Goal: Task Accomplishment & Management: Complete application form

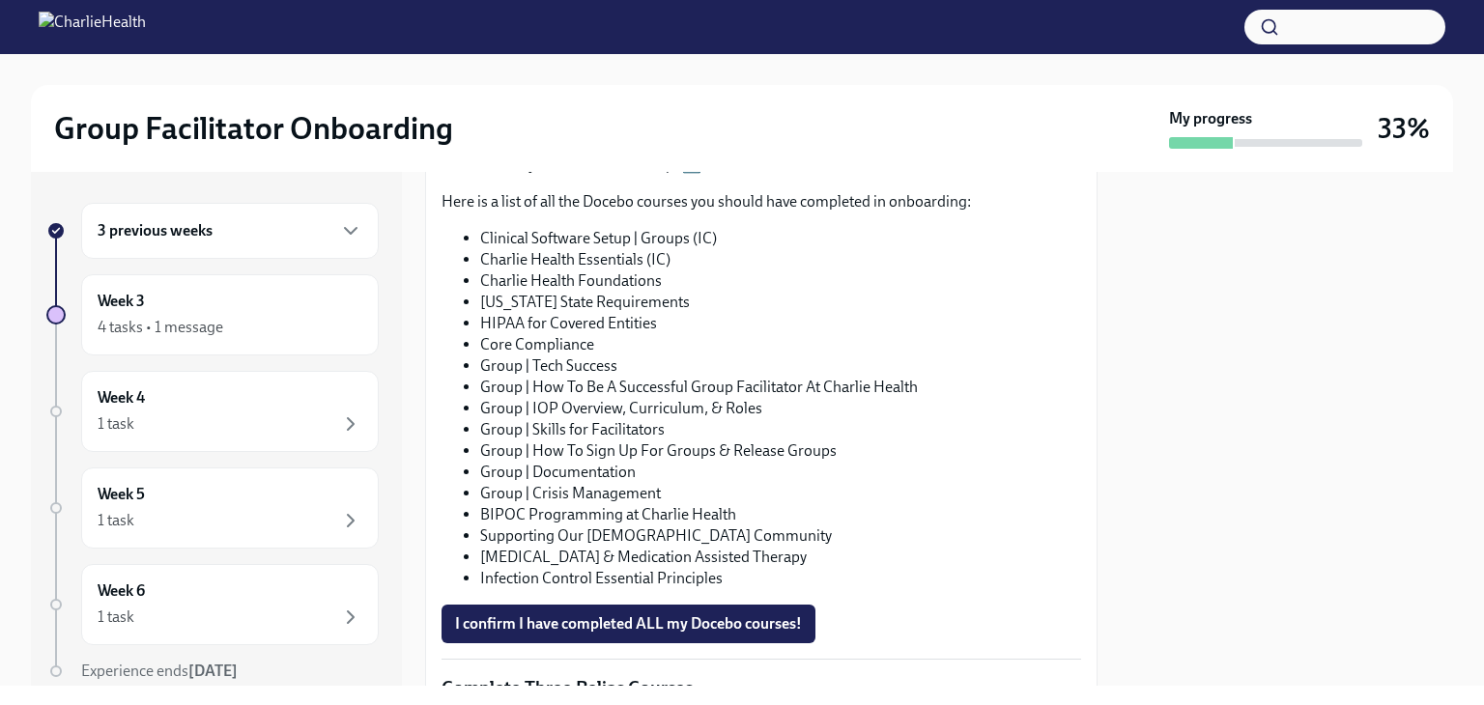
scroll to position [1154, 0]
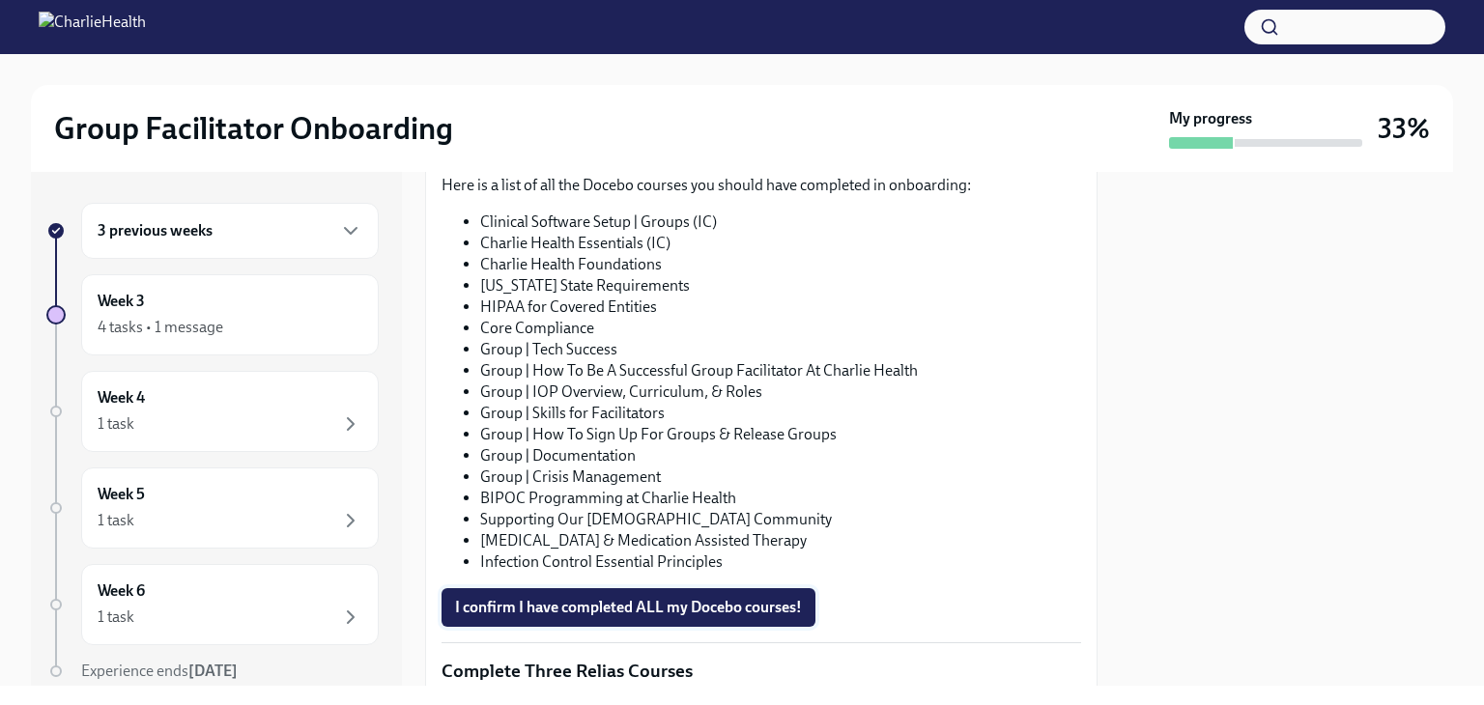
click at [600, 598] on span "I confirm I have completed ALL my Docebo courses!" at bounding box center [628, 607] width 347 height 19
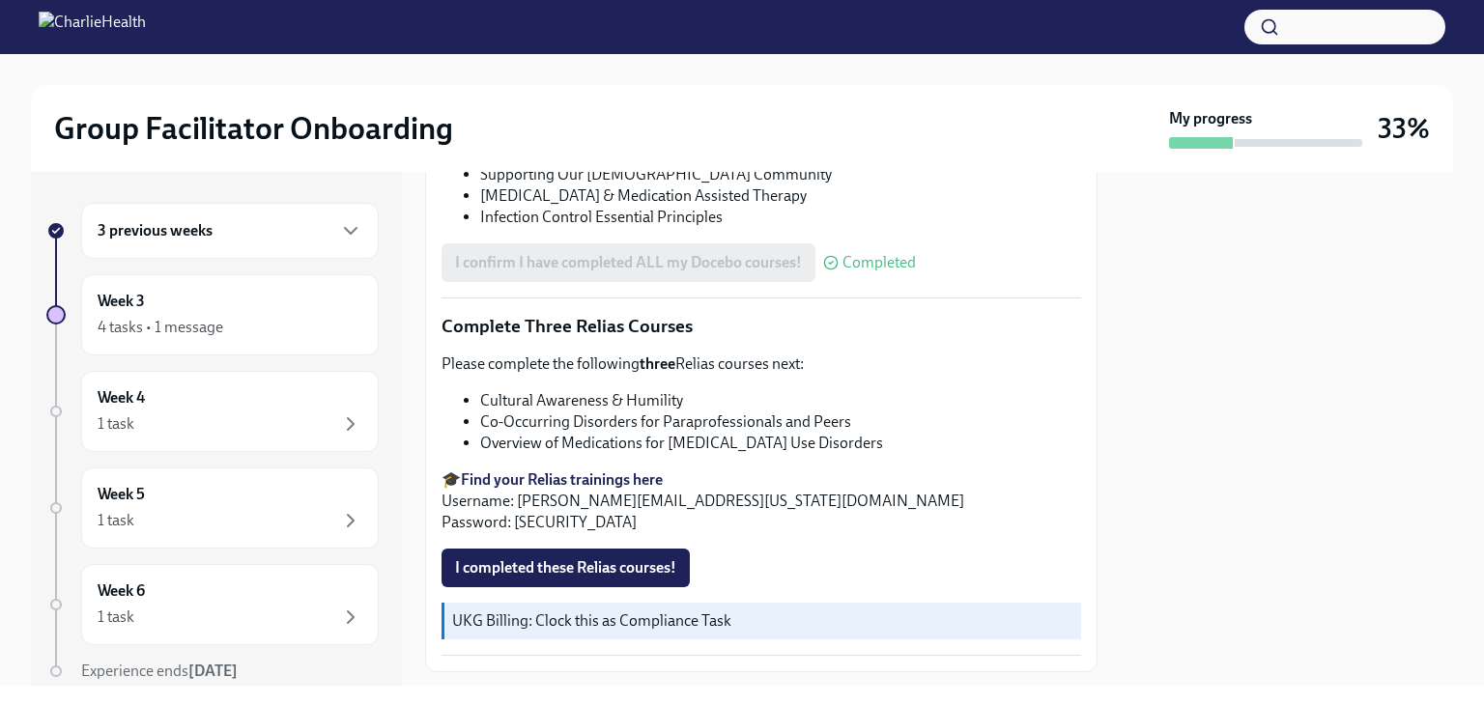
scroll to position [1492, 0]
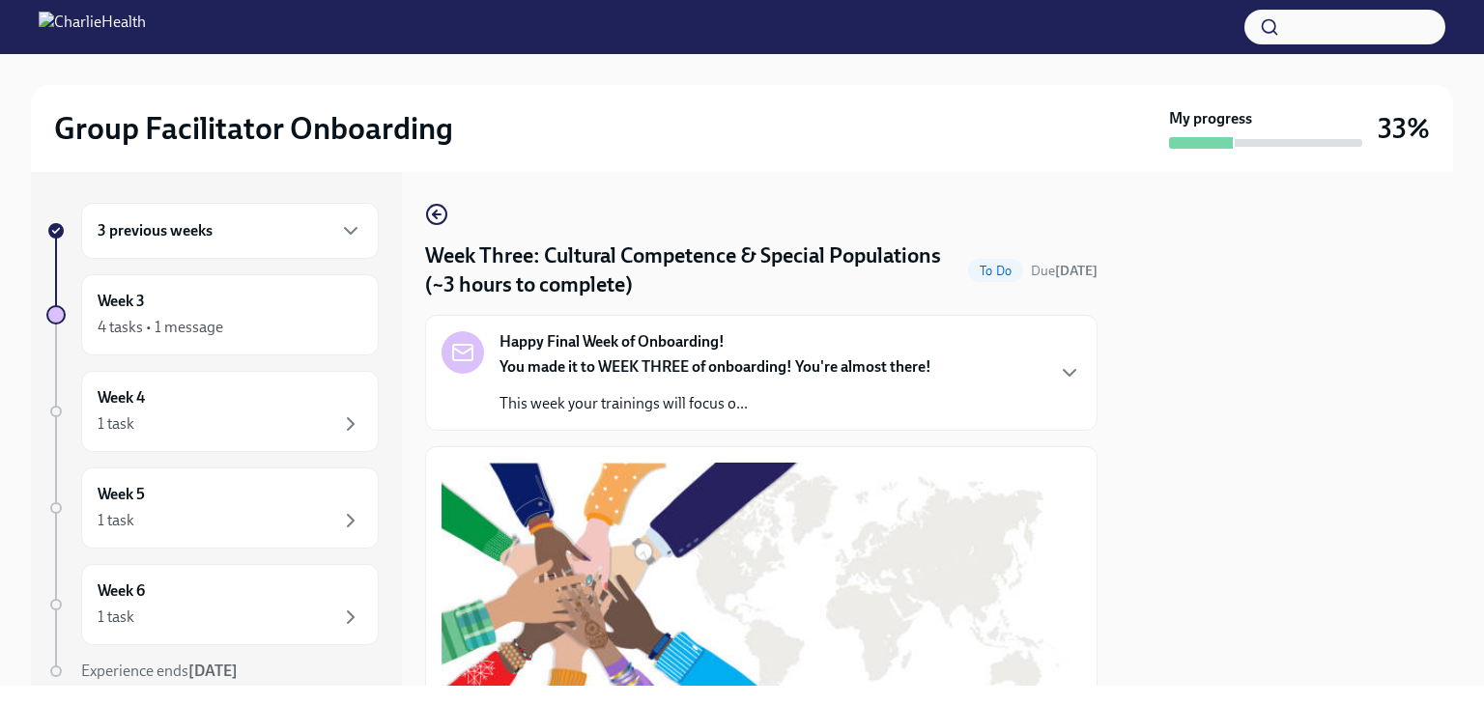
click at [737, 405] on p "This week your trainings will focus o..." at bounding box center [715, 403] width 432 height 21
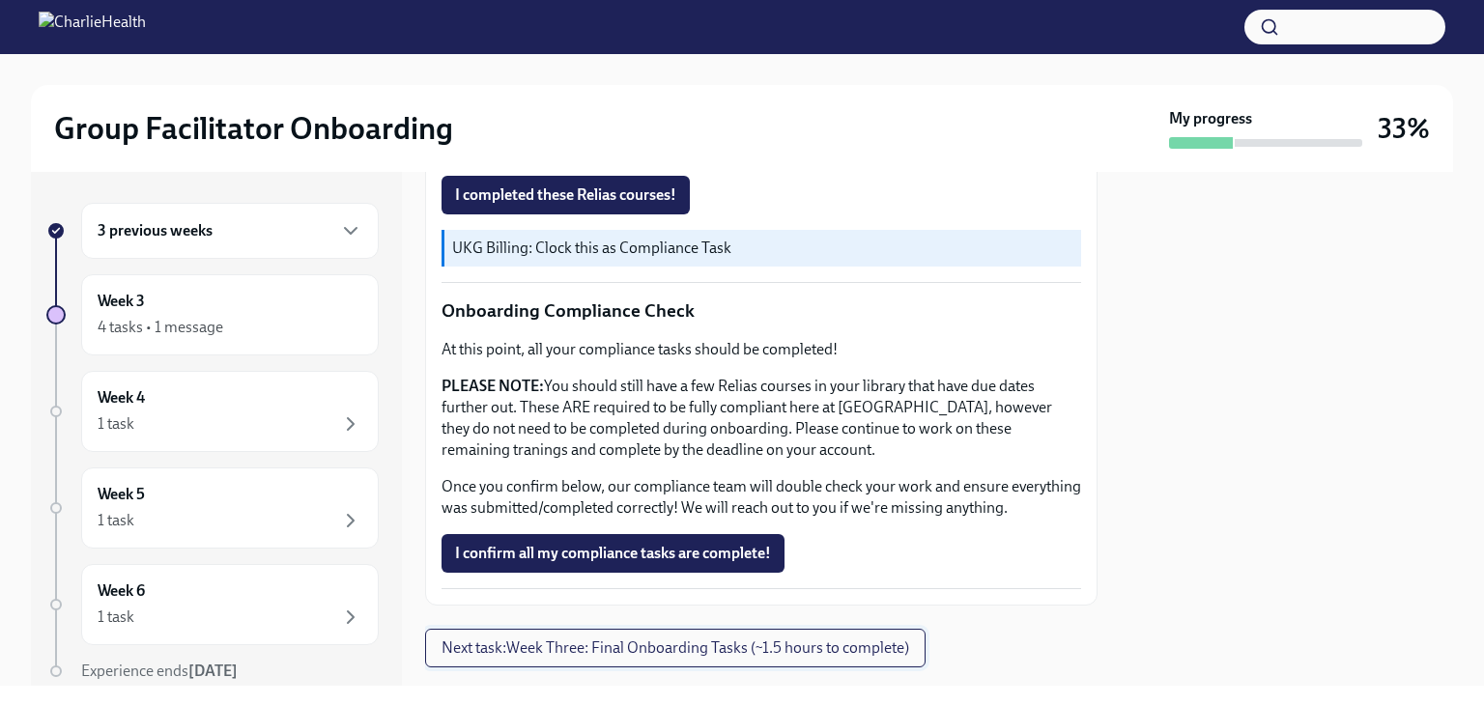
scroll to position [1139, 0]
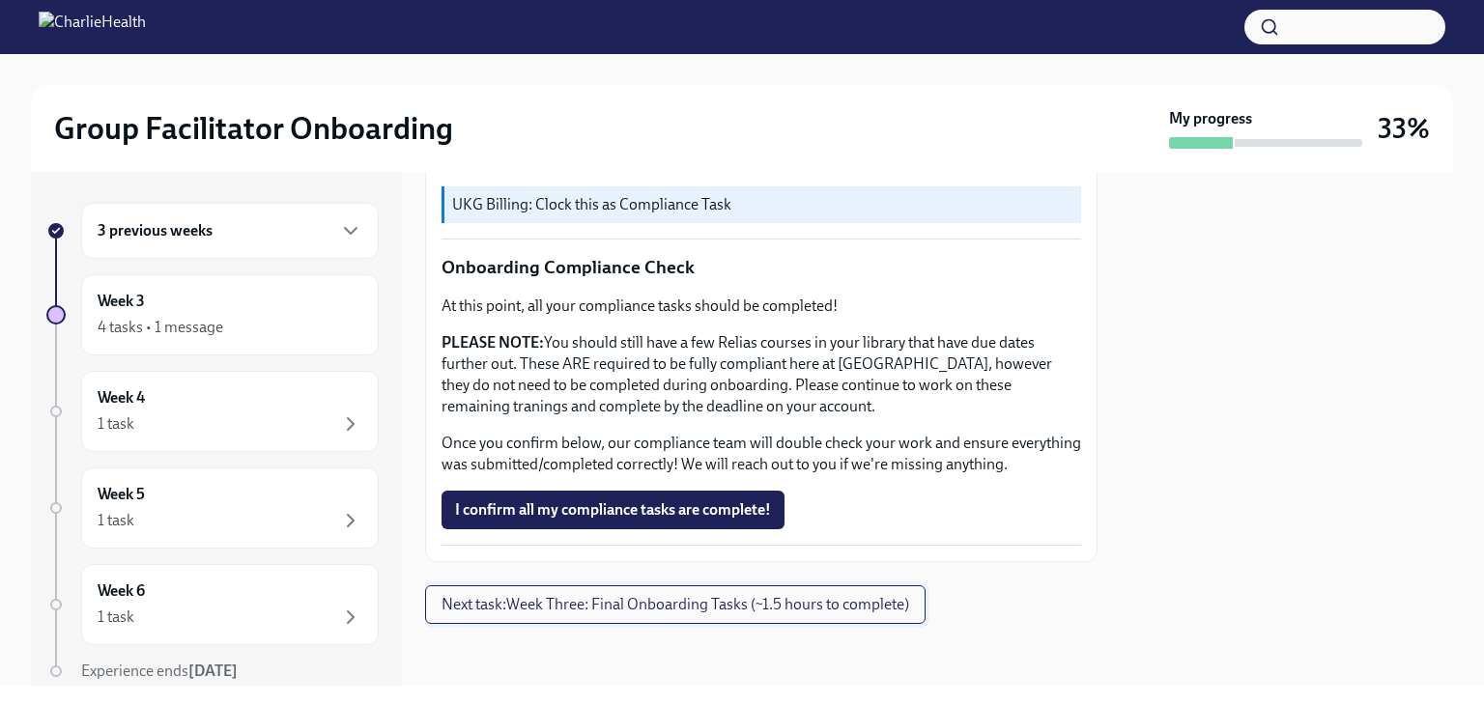
click at [670, 604] on span "Next task : Week Three: Final Onboarding Tasks (~1.5 hours to complete)" at bounding box center [676, 604] width 468 height 19
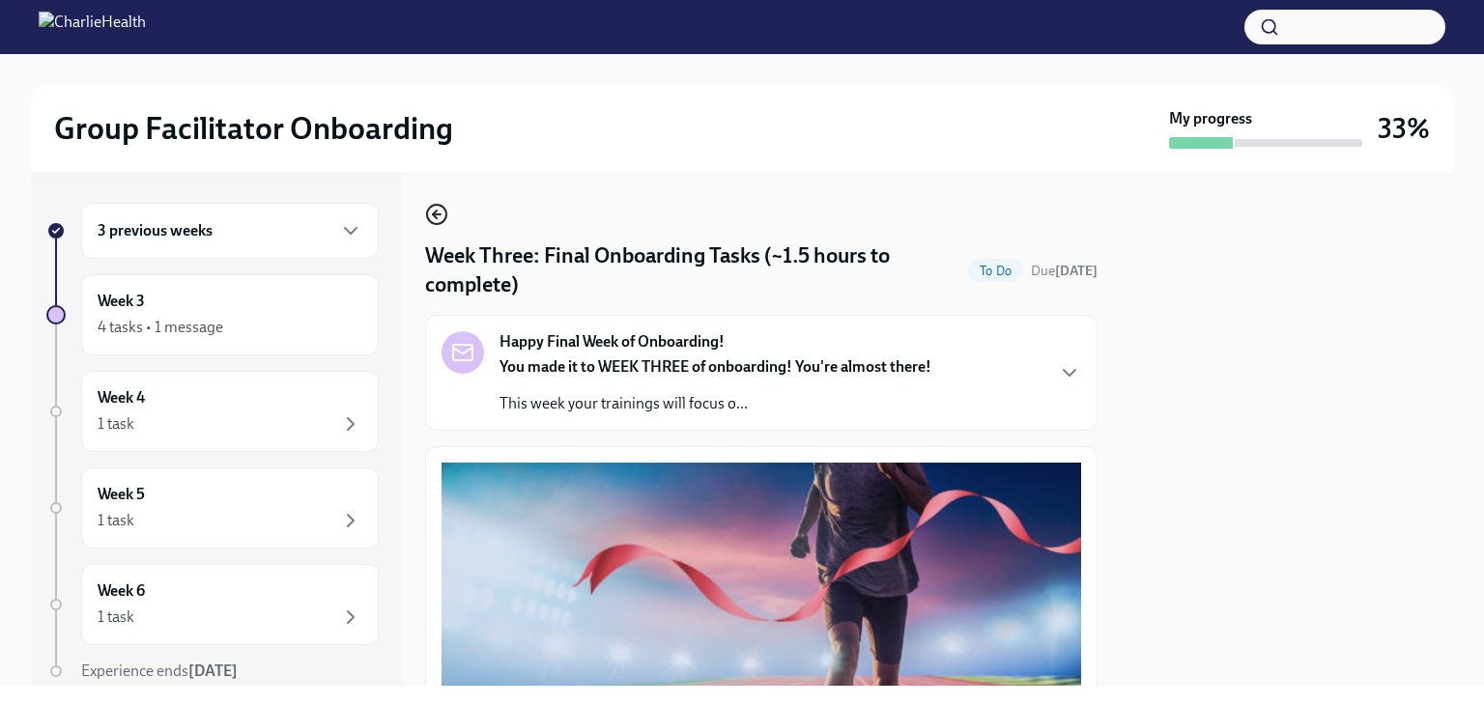
click at [437, 217] on icon "button" at bounding box center [435, 215] width 4 height 8
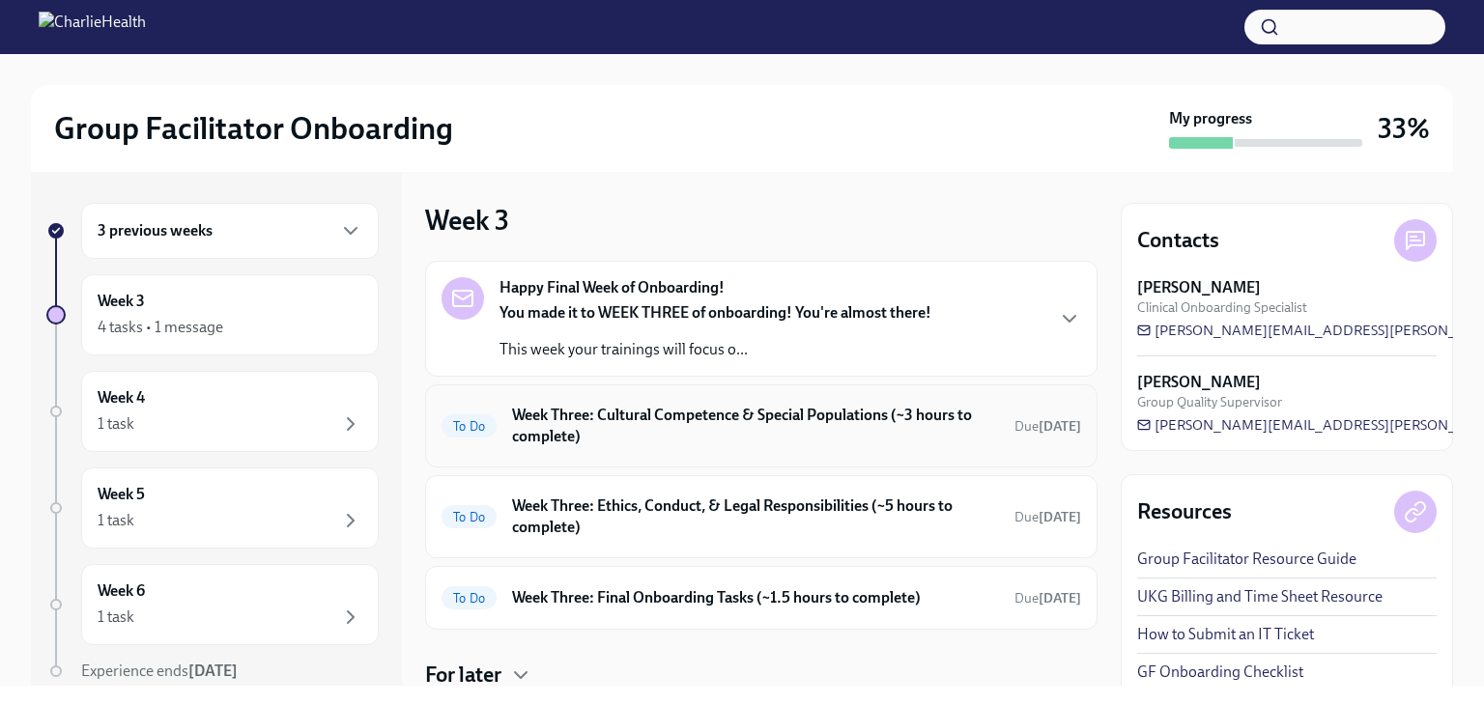
click at [690, 430] on h6 "Week Three: Cultural Competence & Special Populations (~3 hours to complete)" at bounding box center [755, 426] width 487 height 43
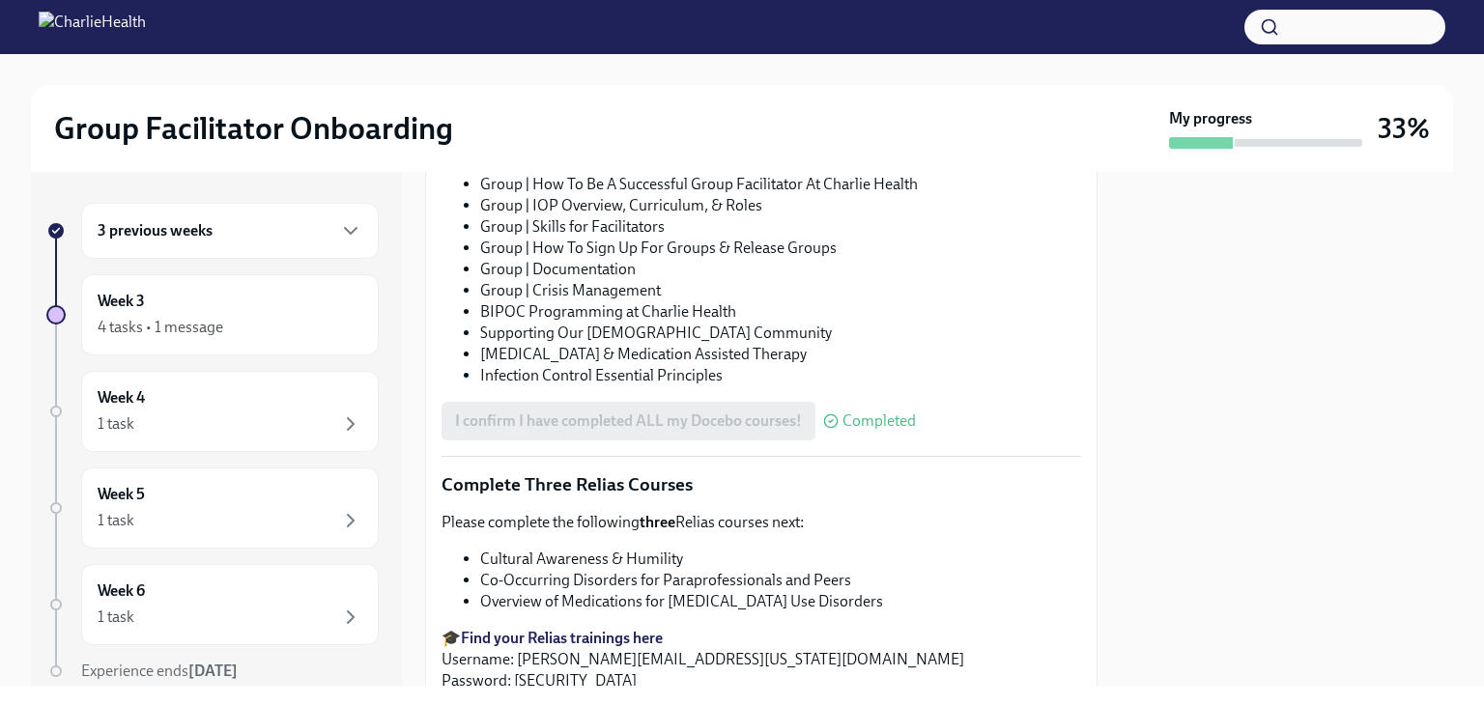
scroll to position [1343, 0]
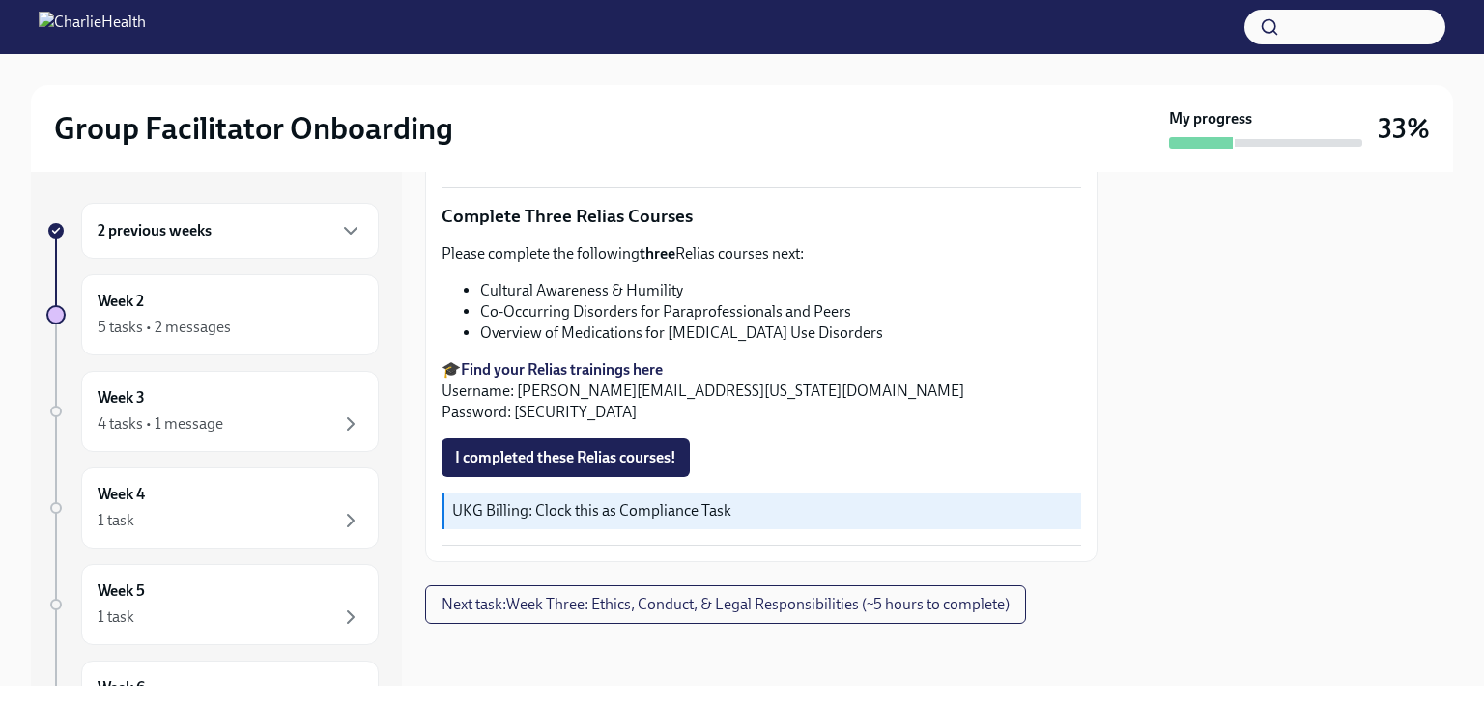
scroll to position [2218, 0]
